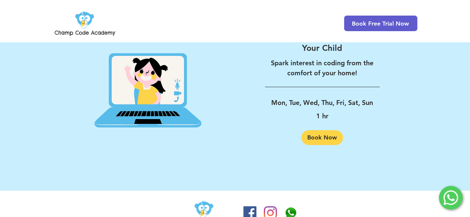
scroll to position [1246, 0]
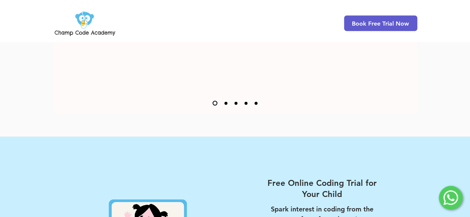
scroll to position [1094, 0]
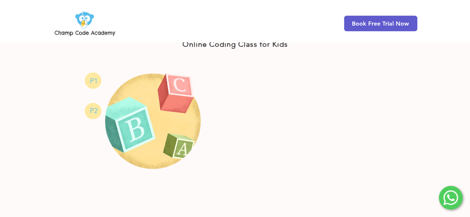
scroll to position [403, 0]
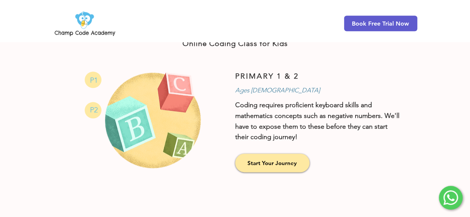
click at [92, 109] on span "P2" at bounding box center [94, 110] width 8 height 9
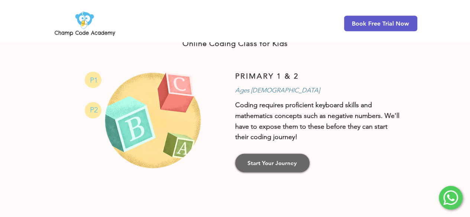
click at [278, 156] on link "Start Your Journey" at bounding box center [272, 163] width 74 height 19
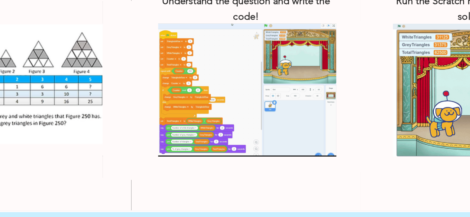
scroll to position [1240, 0]
